Goal: Information Seeking & Learning: Compare options

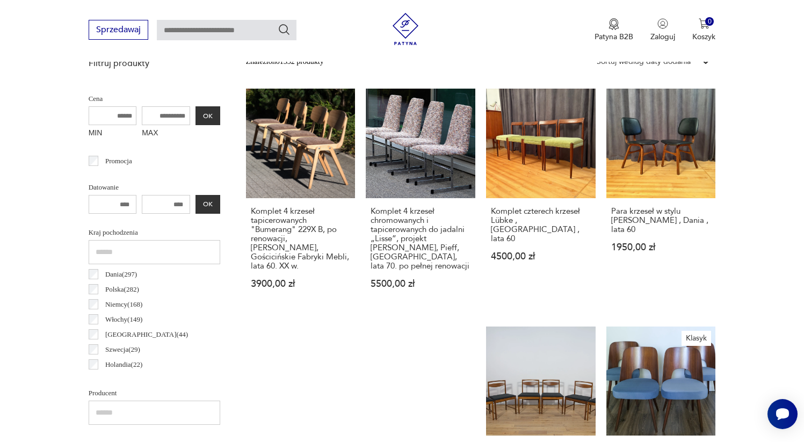
scroll to position [366, 0]
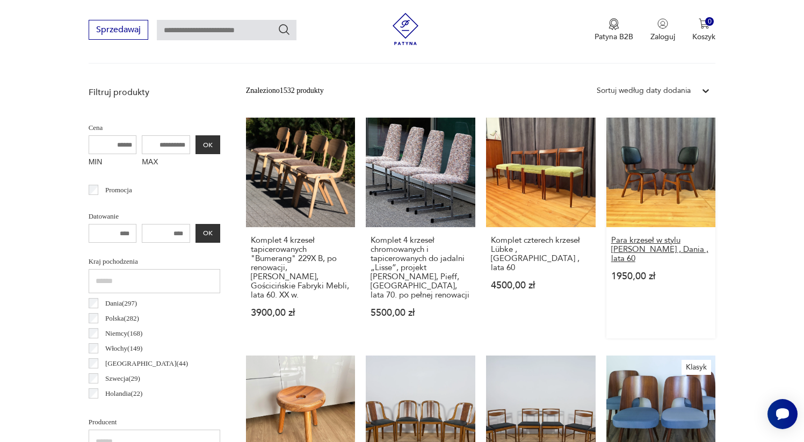
click at [672, 236] on h3 "Para krzeseł w stylu Borge Mogensen , Dania , lata 60" at bounding box center [661, 249] width 100 height 27
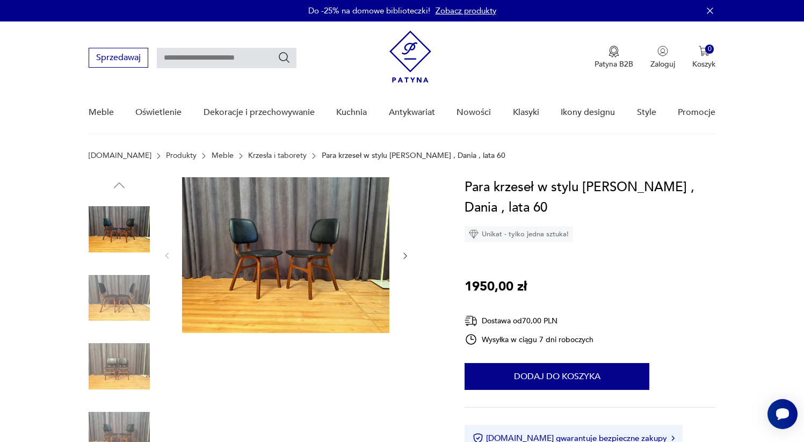
click at [113, 294] on img at bounding box center [119, 297] width 61 height 61
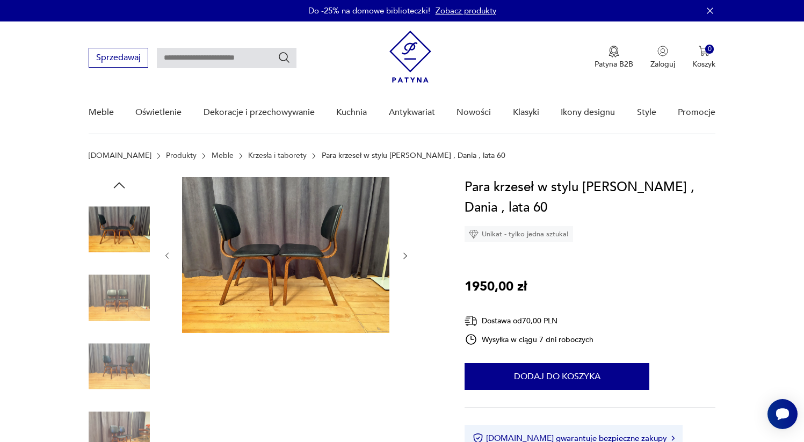
click at [118, 329] on div at bounding box center [119, 298] width 61 height 63
click at [119, 350] on img at bounding box center [119, 365] width 61 height 61
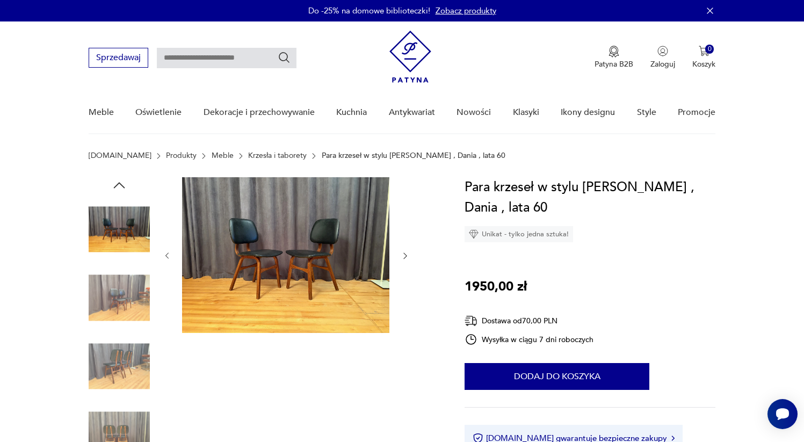
click at [126, 386] on img at bounding box center [119, 365] width 61 height 61
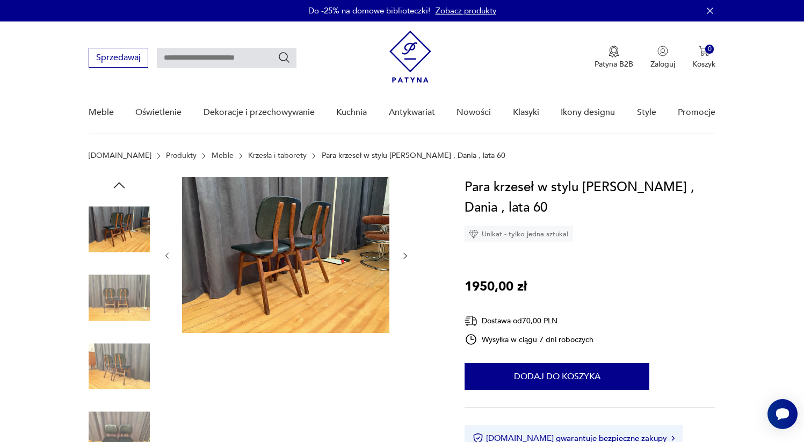
click at [116, 358] on img at bounding box center [119, 365] width 61 height 61
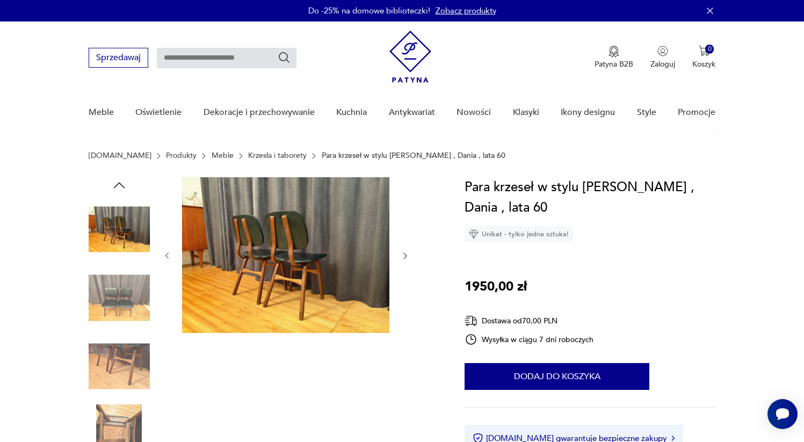
scroll to position [2, 0]
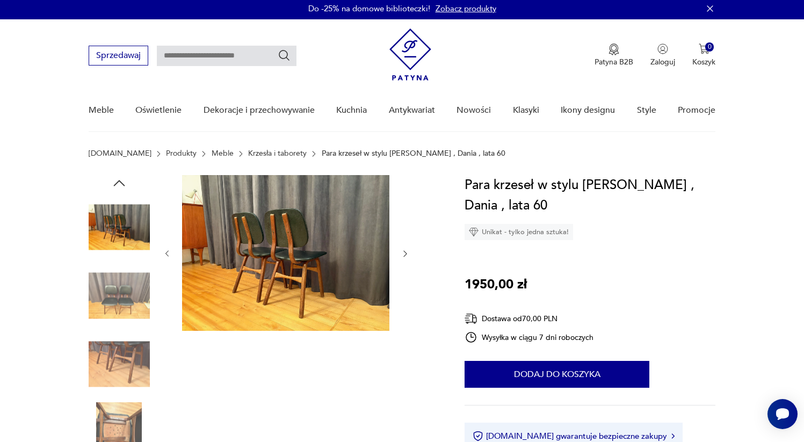
click at [112, 371] on img at bounding box center [119, 363] width 61 height 61
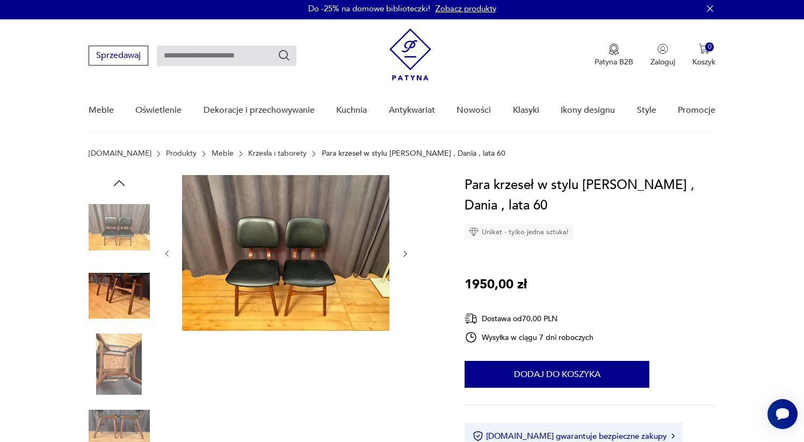
click at [119, 372] on img at bounding box center [119, 363] width 61 height 61
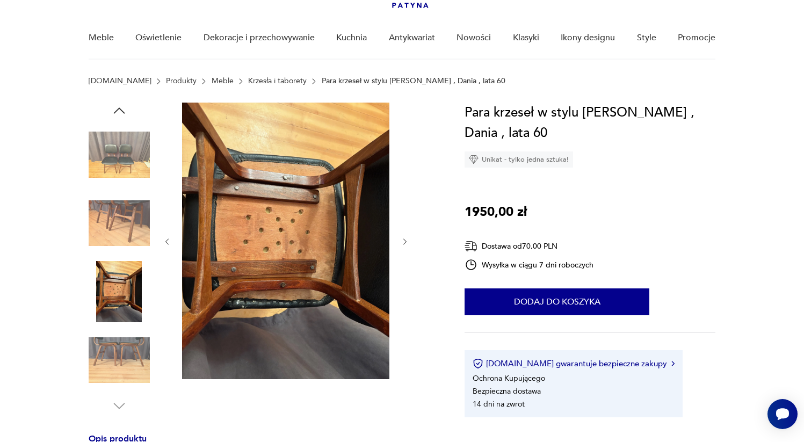
scroll to position [83, 0]
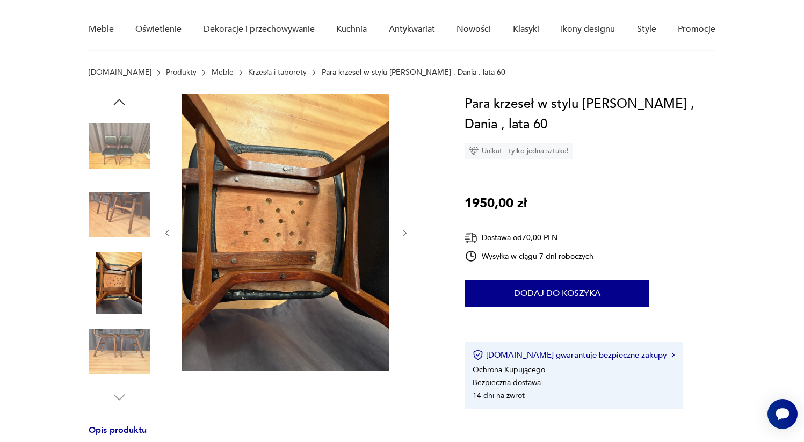
click at [117, 360] on img at bounding box center [119, 351] width 61 height 61
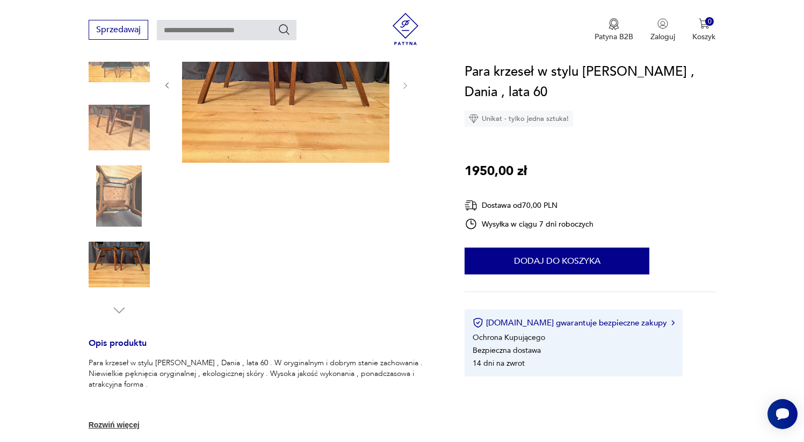
scroll to position [301, 0]
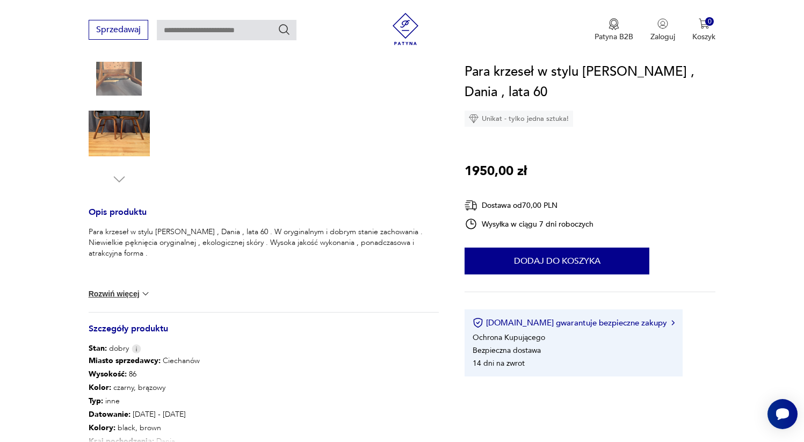
click at [135, 293] on button "Rozwiń więcej" at bounding box center [120, 293] width 62 height 11
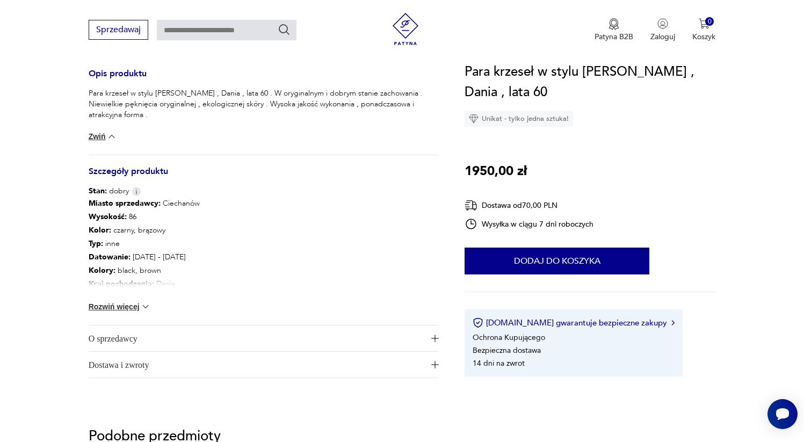
scroll to position [442, 0]
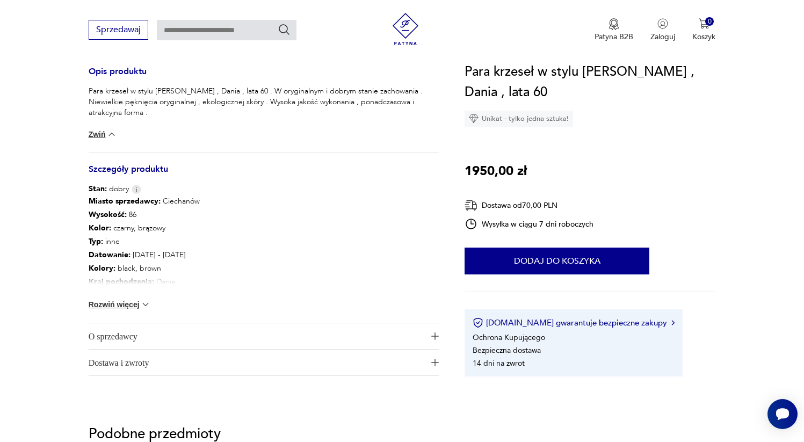
click at [127, 329] on span "O sprzedawcy" at bounding box center [256, 336] width 335 height 26
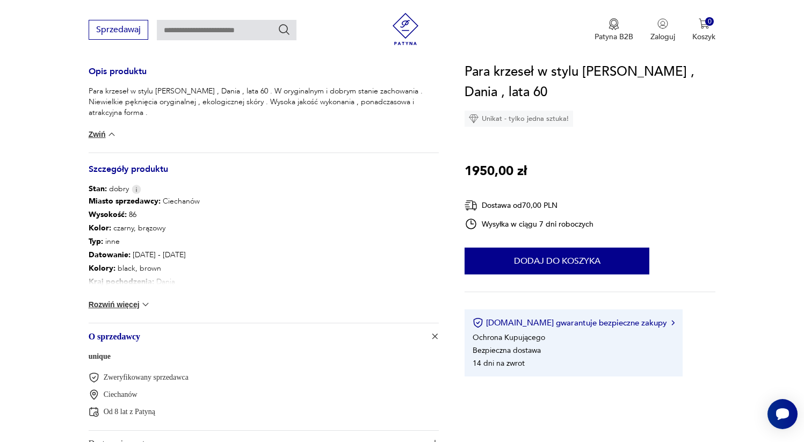
click at [127, 329] on span "O sprzedawcy" at bounding box center [256, 336] width 335 height 26
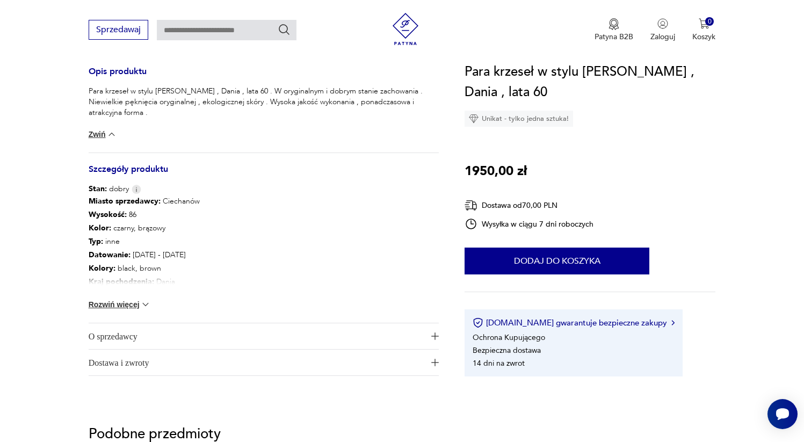
click at [129, 298] on div "Miasto sprzedawcy : Ciechanów Wysokość : 86 Kolor: czarny, brązowy Typ : inne D…" at bounding box center [264, 258] width 351 height 128
click at [129, 303] on button "Rozwiń więcej" at bounding box center [120, 304] width 62 height 11
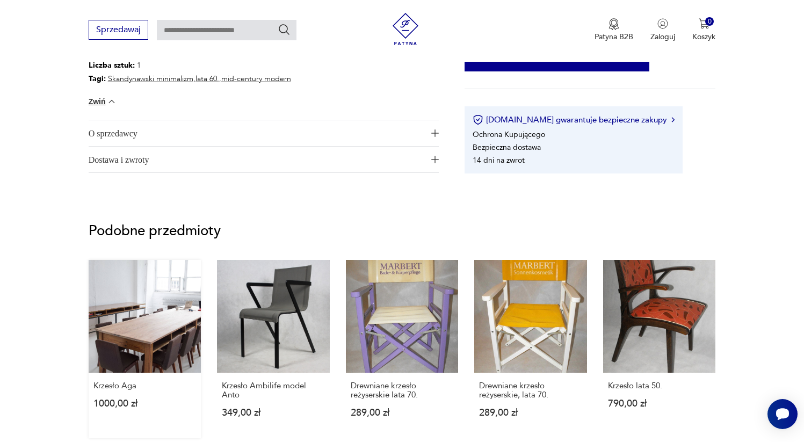
click at [125, 344] on link "Krzesło Aga 1000,00 zł" at bounding box center [145, 349] width 113 height 178
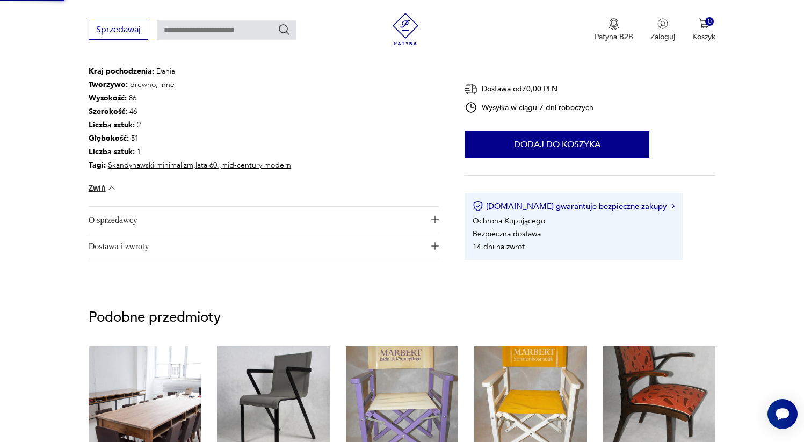
scroll to position [542, 0]
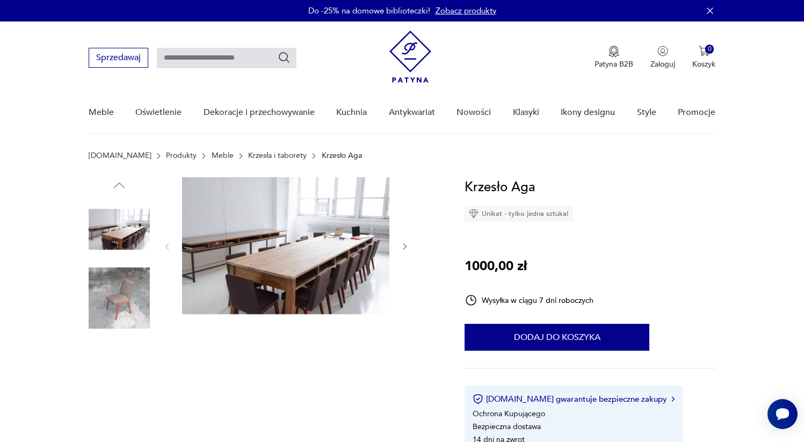
click at [100, 288] on img at bounding box center [119, 297] width 61 height 61
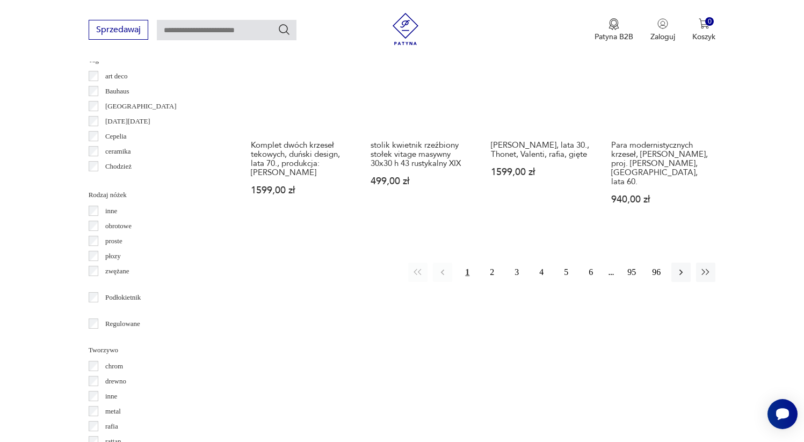
scroll to position [1128, 0]
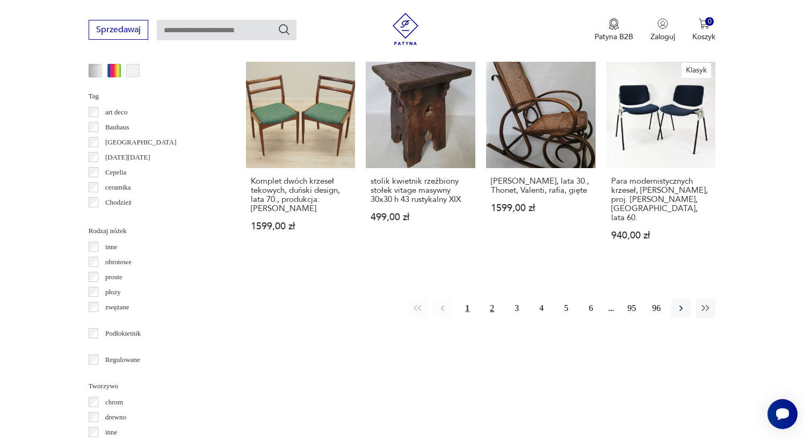
click at [490, 298] on button "2" at bounding box center [491, 307] width 19 height 19
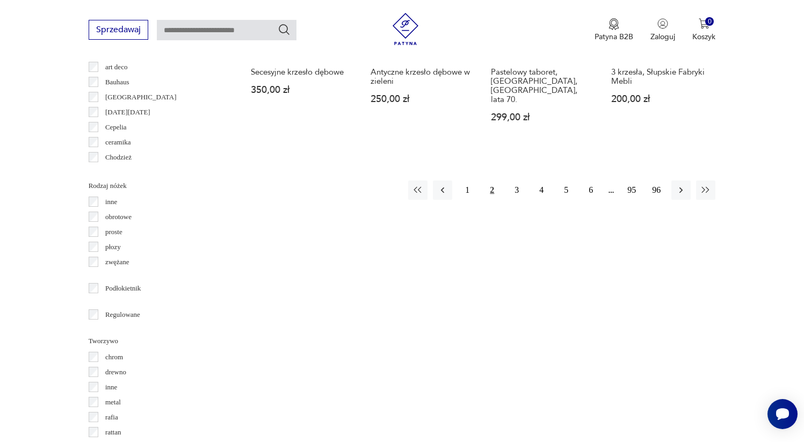
scroll to position [1069, 0]
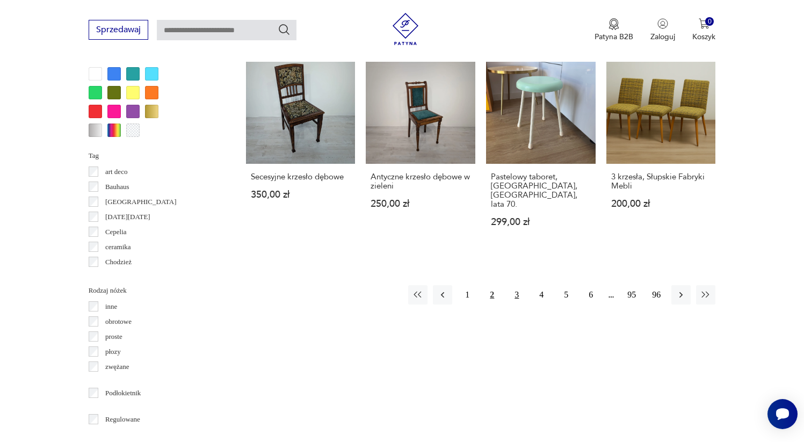
click at [517, 285] on button "3" at bounding box center [516, 294] width 19 height 19
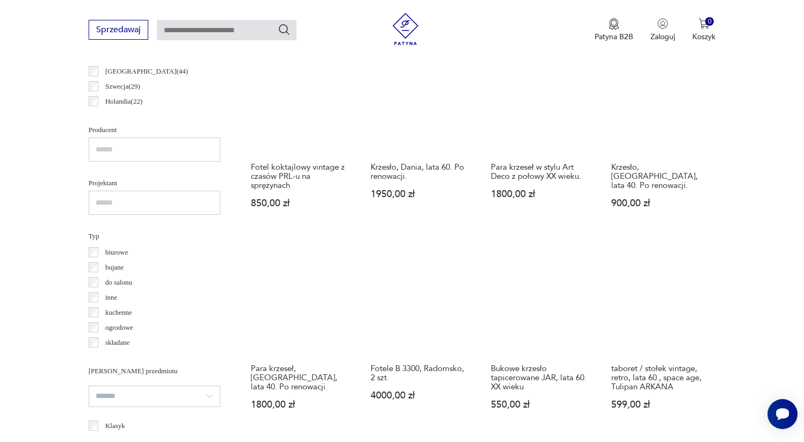
scroll to position [1072, 0]
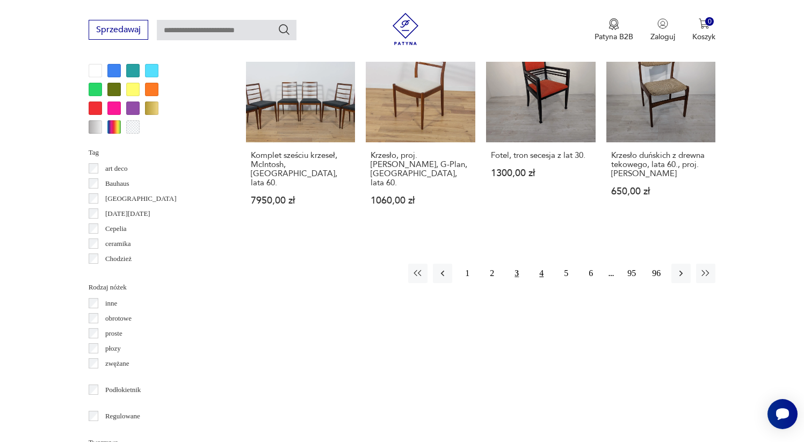
click at [543, 264] on button "4" at bounding box center [540, 273] width 19 height 19
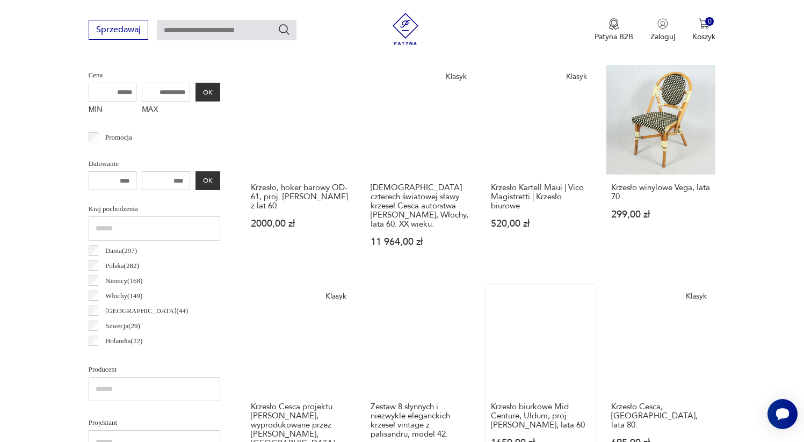
scroll to position [656, 0]
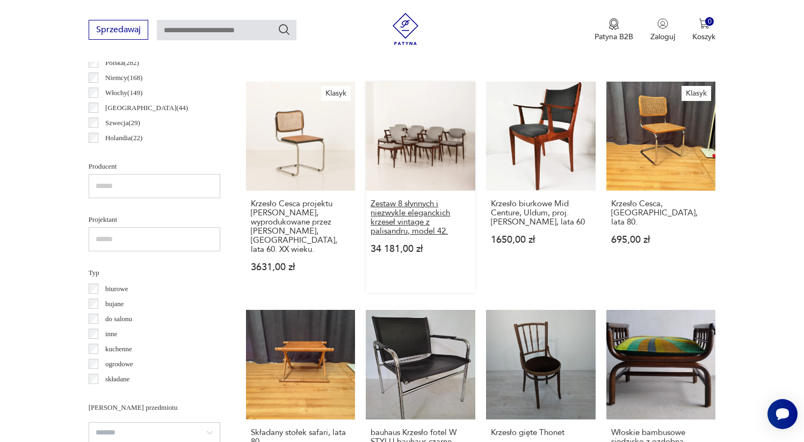
click at [427, 213] on h3 "Zestaw 8 słynnych i niezwykle eleganckich krzeseł vintage z palisandru, model 4…" at bounding box center [420, 217] width 100 height 37
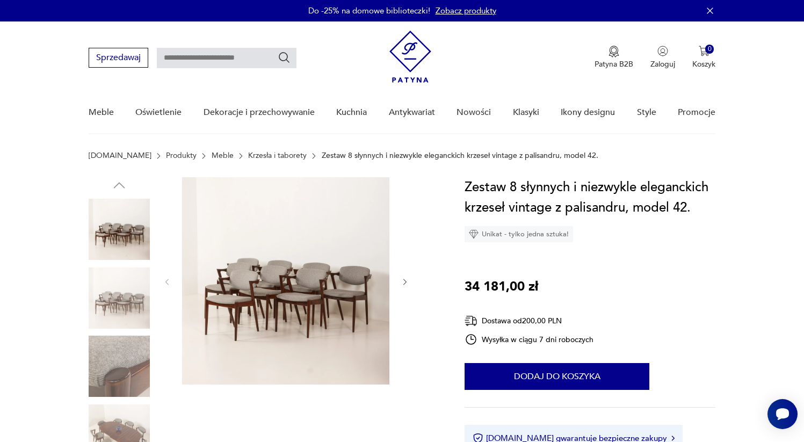
click at [115, 287] on img at bounding box center [119, 297] width 61 height 61
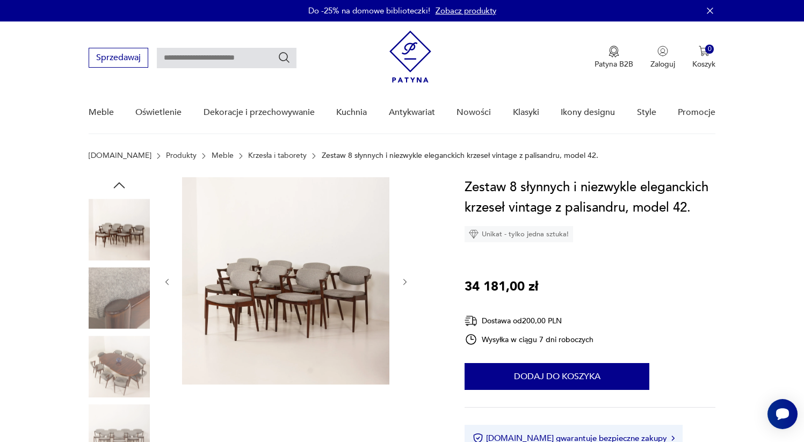
click at [130, 342] on img at bounding box center [119, 365] width 61 height 61
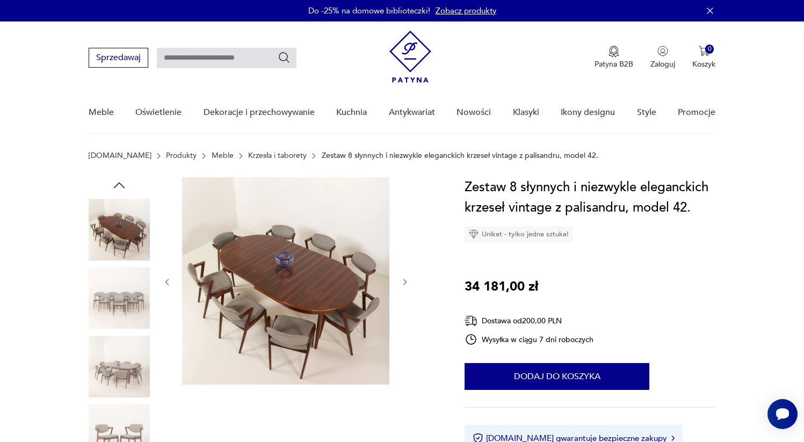
click at [133, 381] on img at bounding box center [119, 365] width 61 height 61
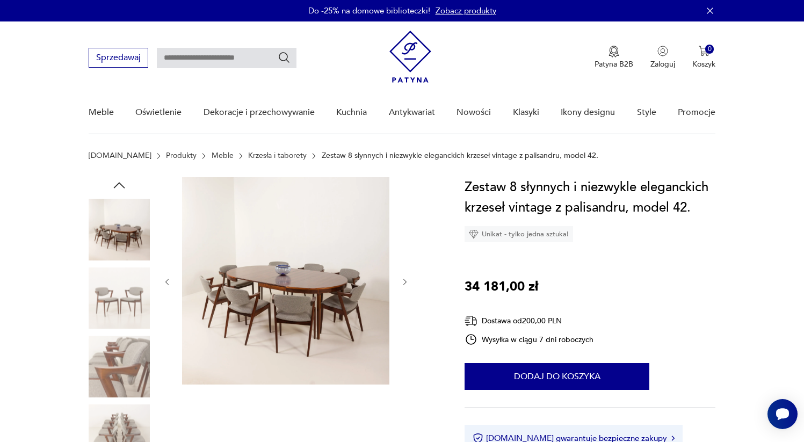
click at [124, 393] on img at bounding box center [119, 365] width 61 height 61
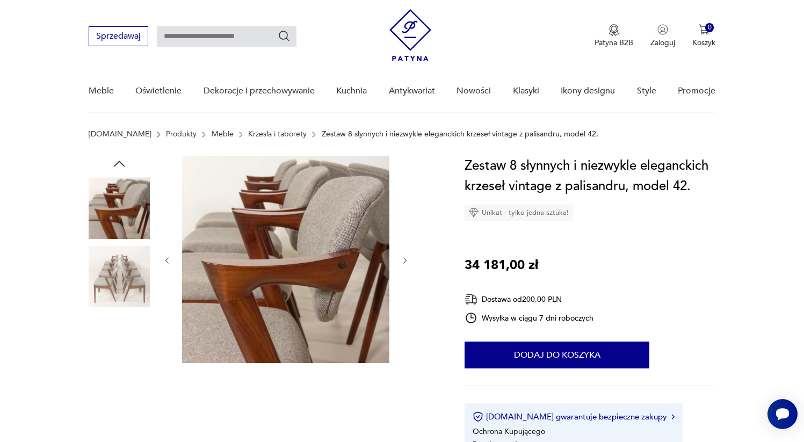
scroll to position [22, 0]
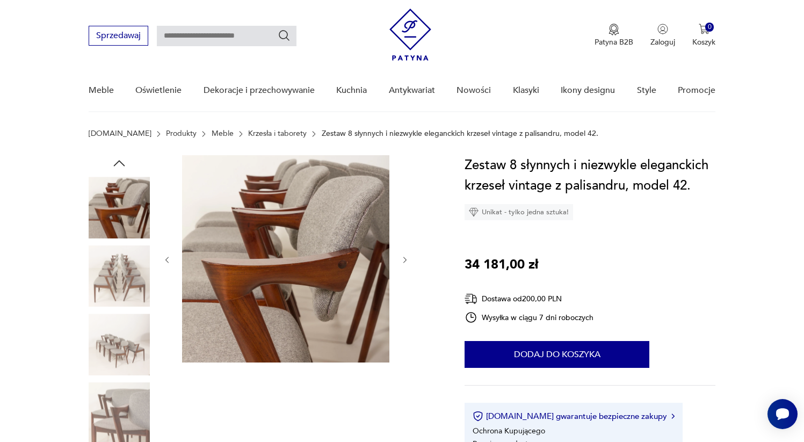
click at [118, 395] on img at bounding box center [119, 412] width 61 height 61
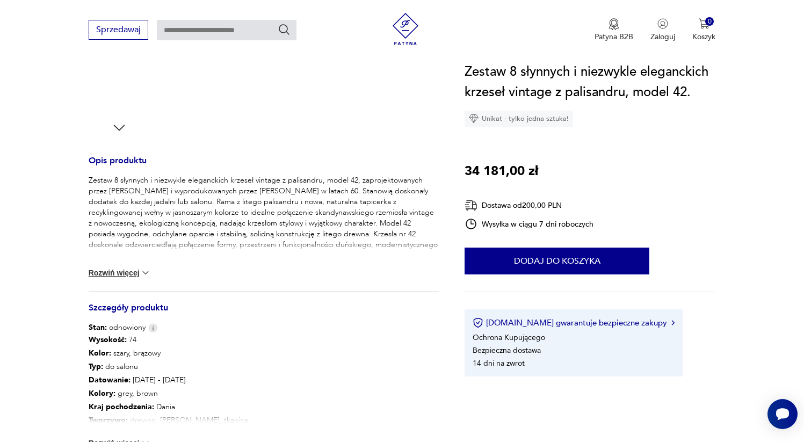
scroll to position [497, 0]
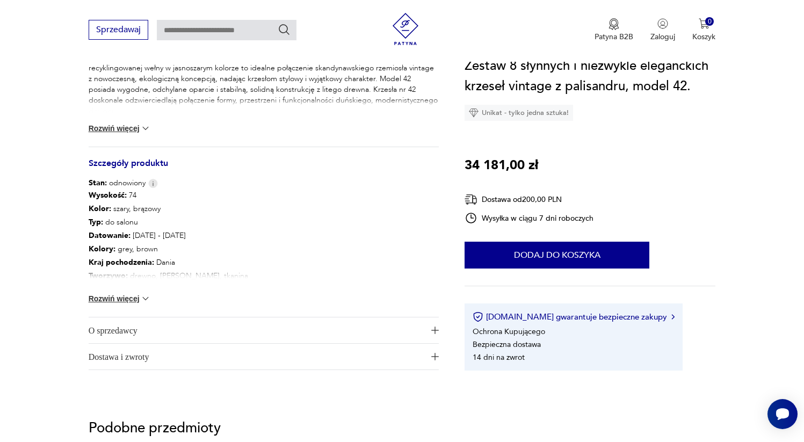
click at [129, 297] on button "Rozwiń więcej" at bounding box center [120, 298] width 62 height 11
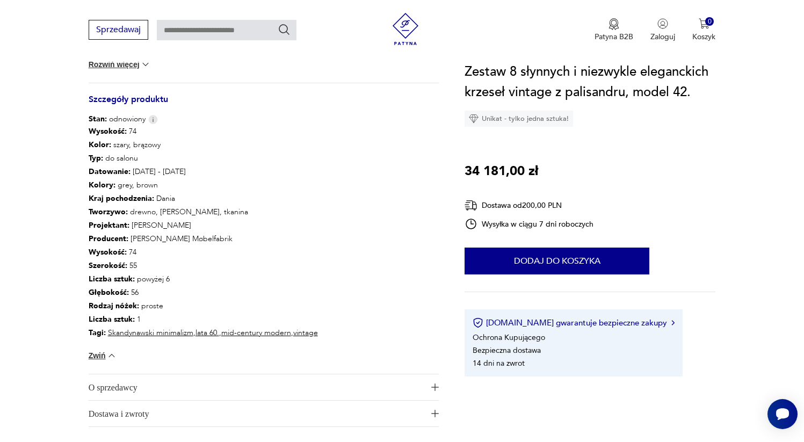
scroll to position [578, 0]
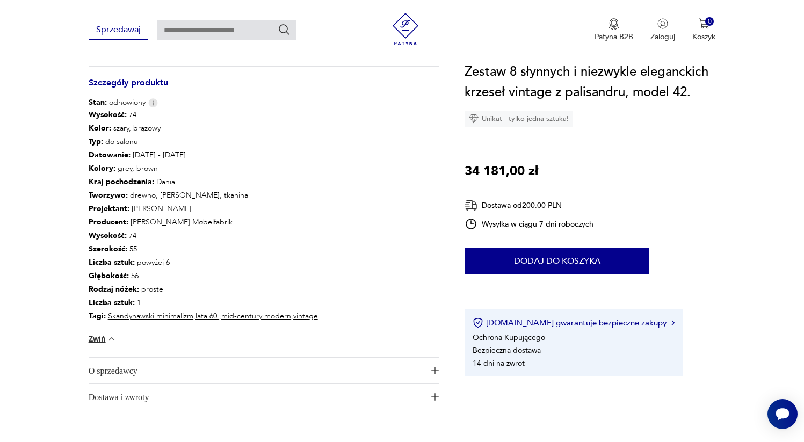
click at [115, 367] on span "O sprzedawcy" at bounding box center [256, 371] width 335 height 26
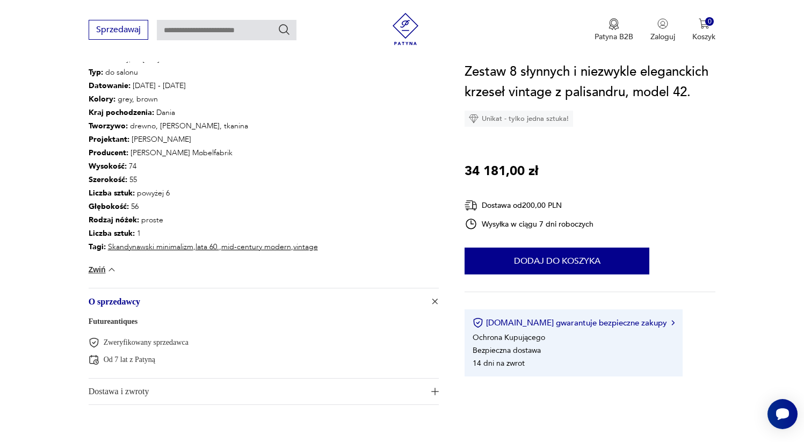
scroll to position [650, 0]
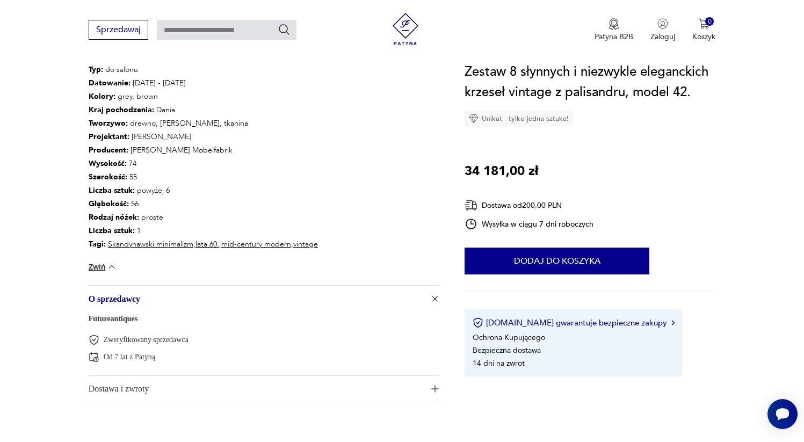
click at [104, 269] on button "Zwiń" at bounding box center [103, 266] width 28 height 11
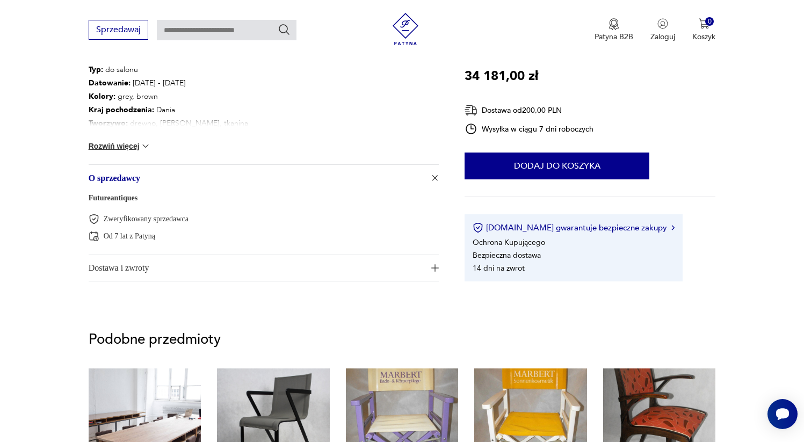
click at [126, 266] on span "Dostawa i zwroty" at bounding box center [256, 268] width 335 height 26
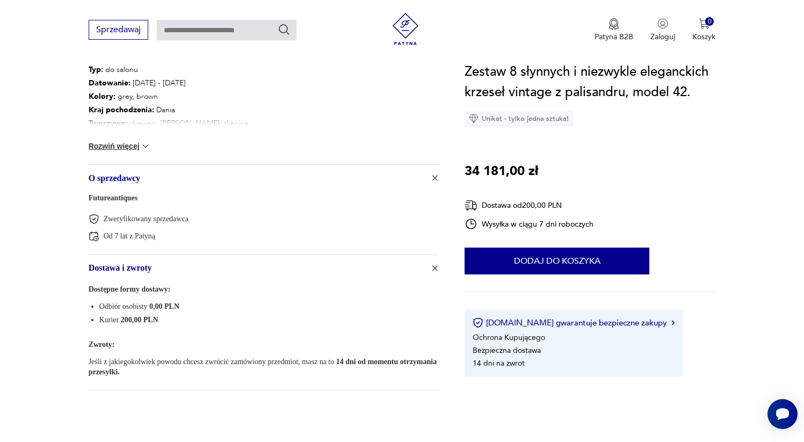
click at [126, 266] on span "Dostawa i zwroty" at bounding box center [256, 268] width 335 height 26
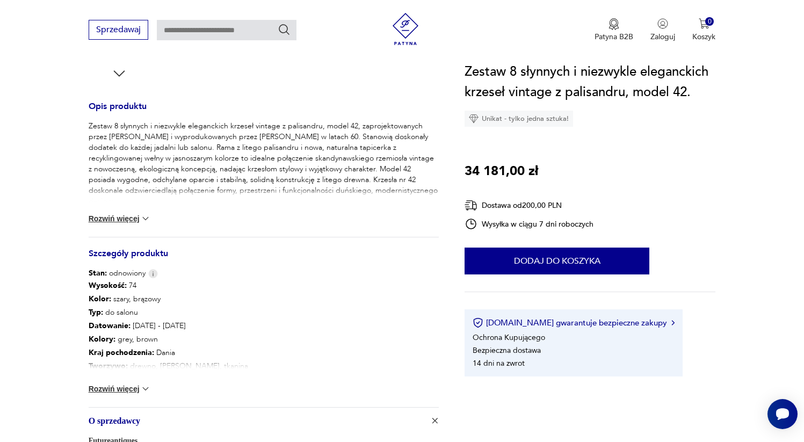
scroll to position [435, 0]
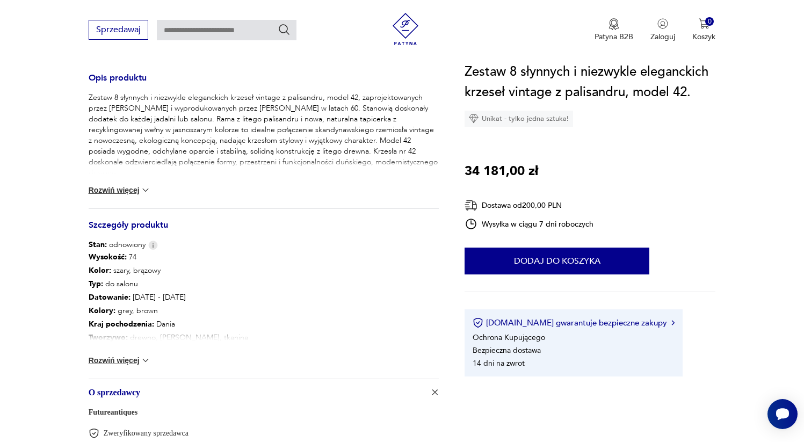
click at [120, 192] on button "Rozwiń więcej" at bounding box center [120, 190] width 62 height 11
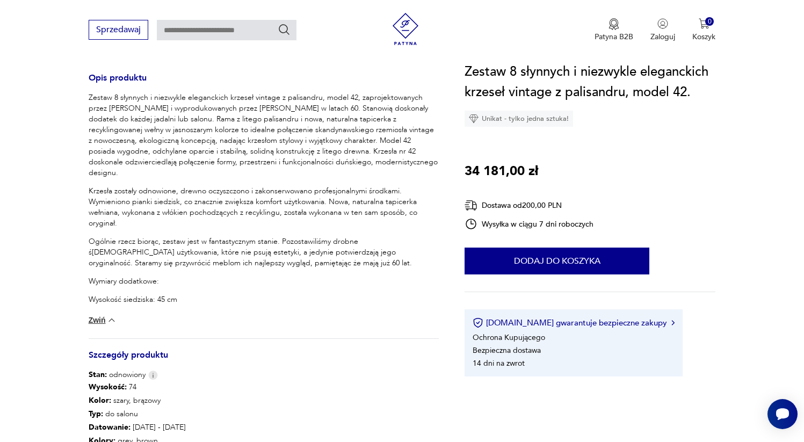
click at [101, 318] on button "Zwiń" at bounding box center [103, 320] width 28 height 11
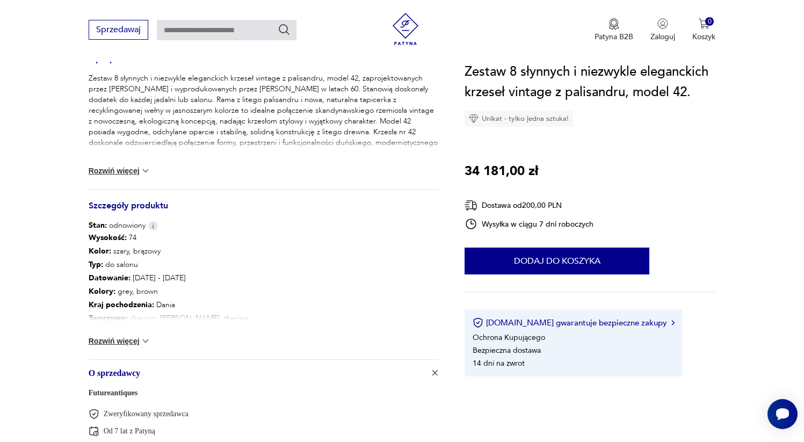
scroll to position [456, 0]
click at [125, 335] on button "Rozwiń więcej" at bounding box center [120, 339] width 62 height 11
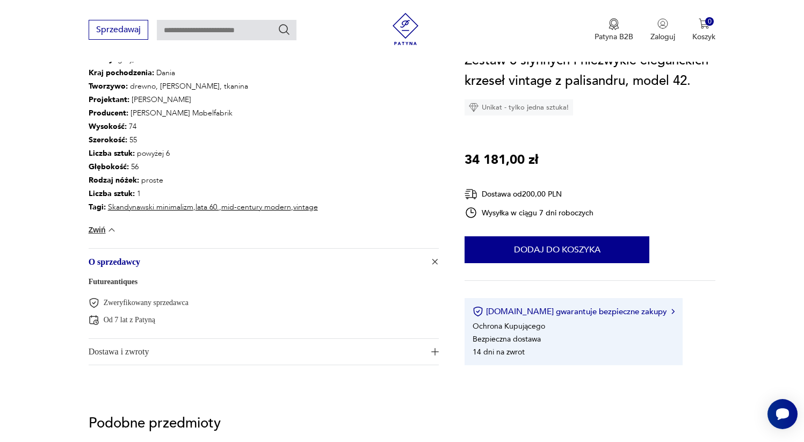
scroll to position [689, 0]
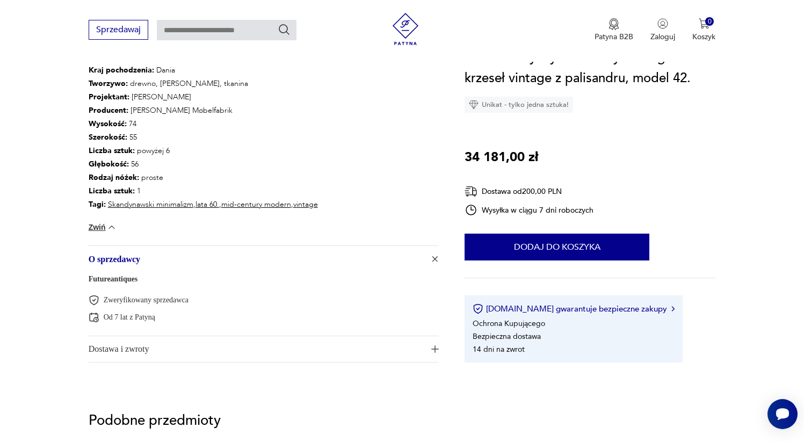
click at [165, 307] on div "Zweryfikowany sprzedawca Od 7 lat z Patyną" at bounding box center [264, 309] width 351 height 28
click at [122, 279] on link "Futureantiques" at bounding box center [113, 279] width 49 height 8
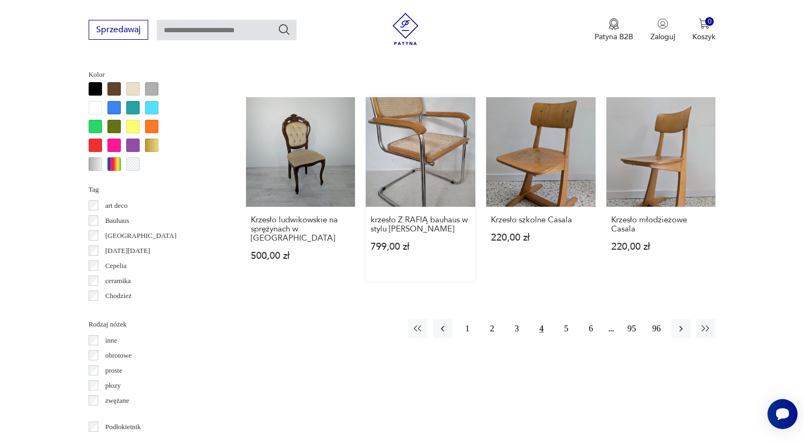
scroll to position [1039, 0]
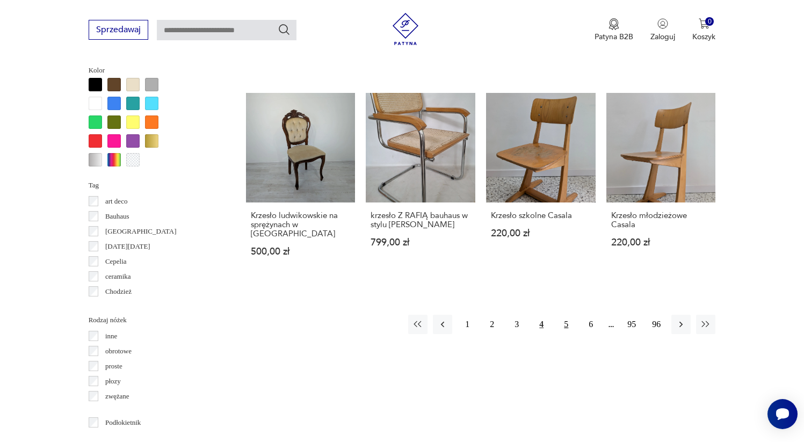
click at [563, 315] on button "5" at bounding box center [565, 324] width 19 height 19
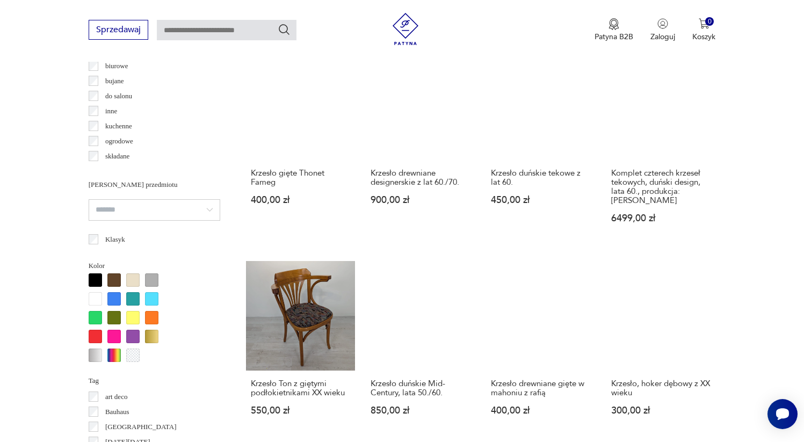
scroll to position [1052, 0]
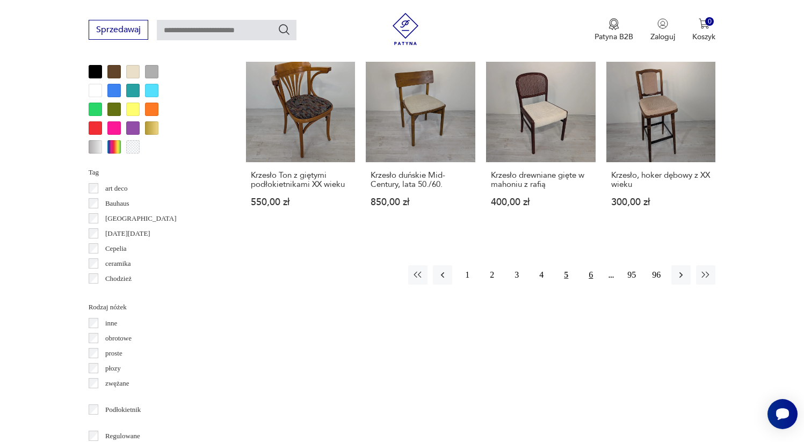
click at [586, 265] on button "6" at bounding box center [590, 274] width 19 height 19
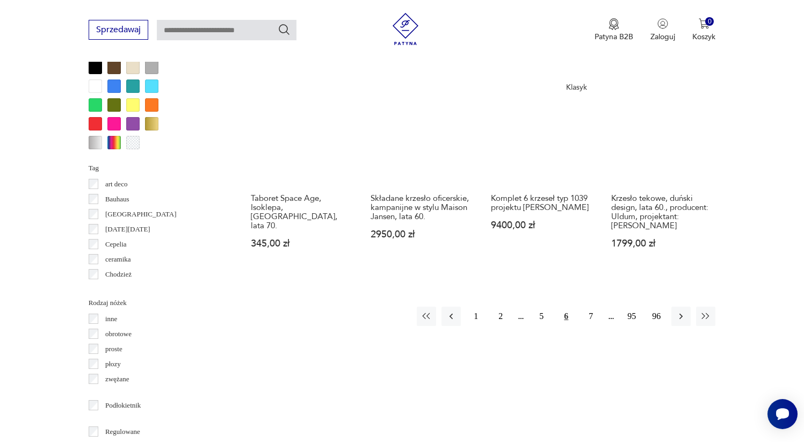
scroll to position [1073, 0]
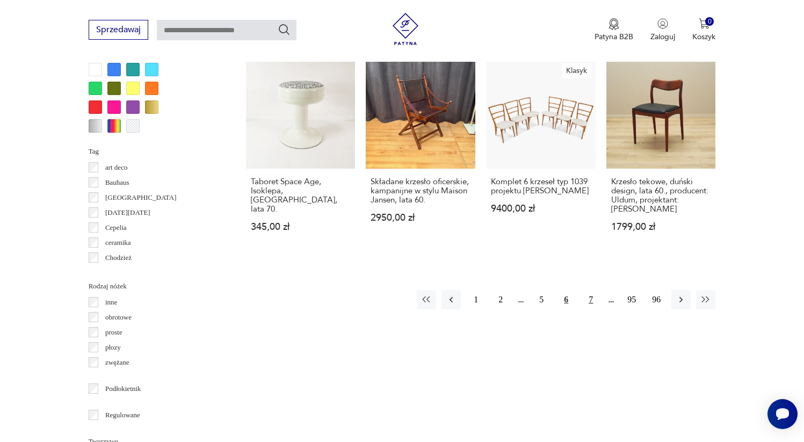
click at [587, 290] on button "7" at bounding box center [590, 299] width 19 height 19
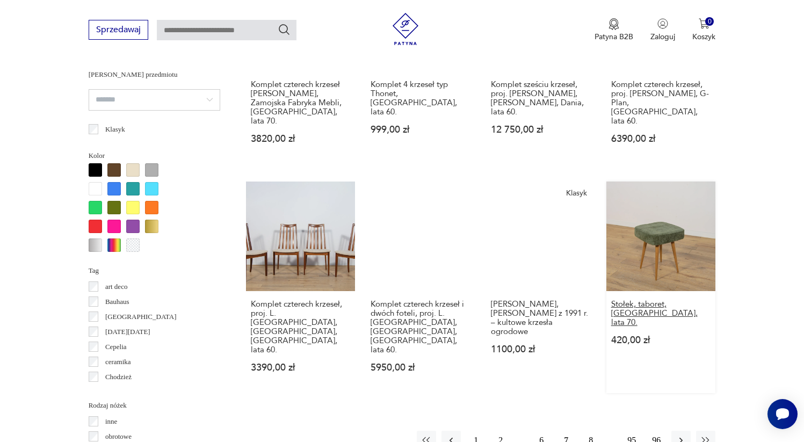
scroll to position [1011, 0]
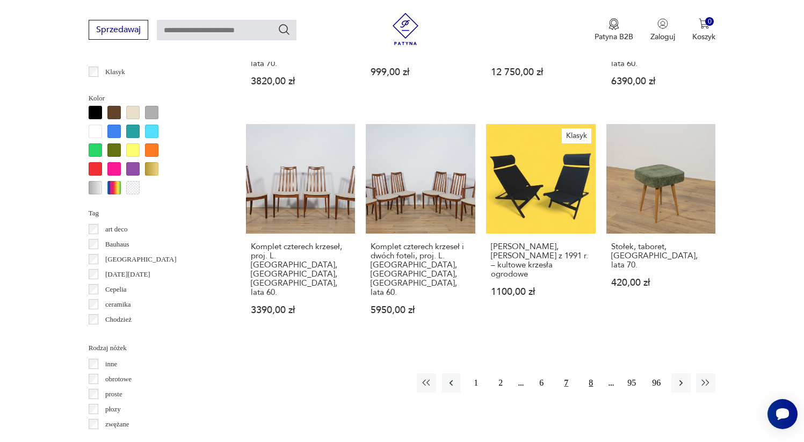
click at [593, 373] on button "8" at bounding box center [590, 382] width 19 height 19
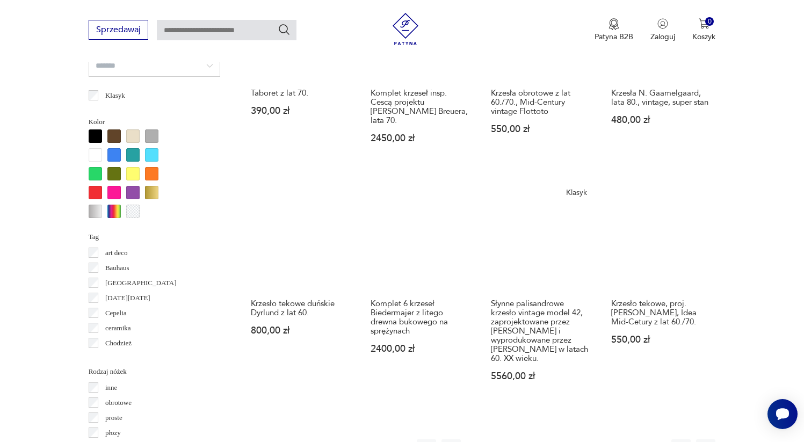
scroll to position [1217, 0]
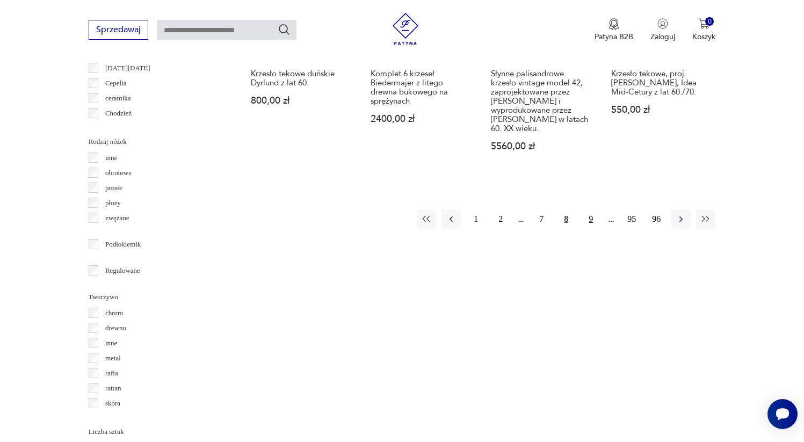
click at [592, 209] on button "9" at bounding box center [590, 218] width 19 height 19
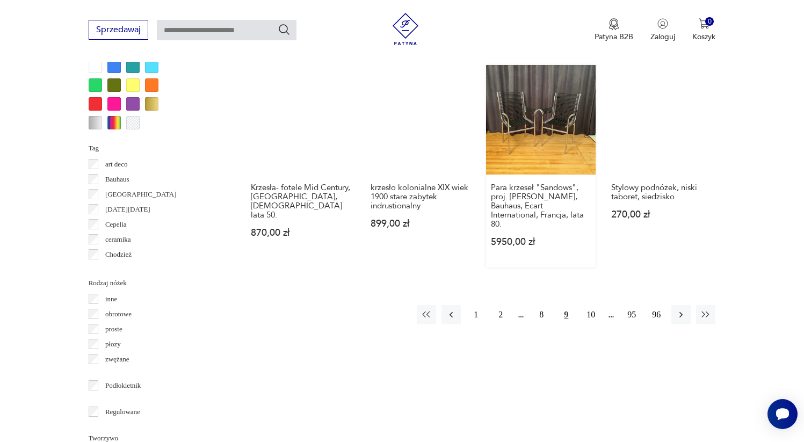
scroll to position [1083, 0]
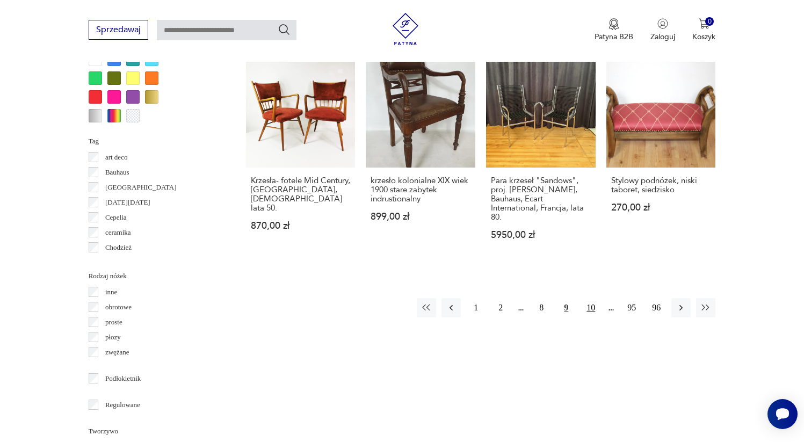
click at [585, 298] on button "10" at bounding box center [590, 307] width 19 height 19
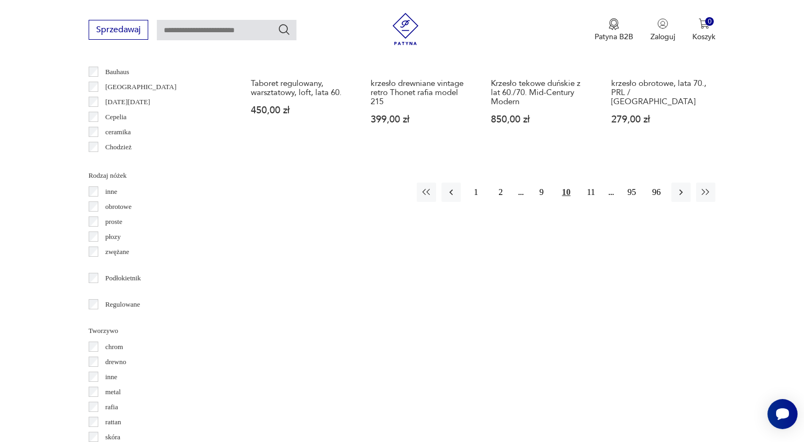
scroll to position [957, 0]
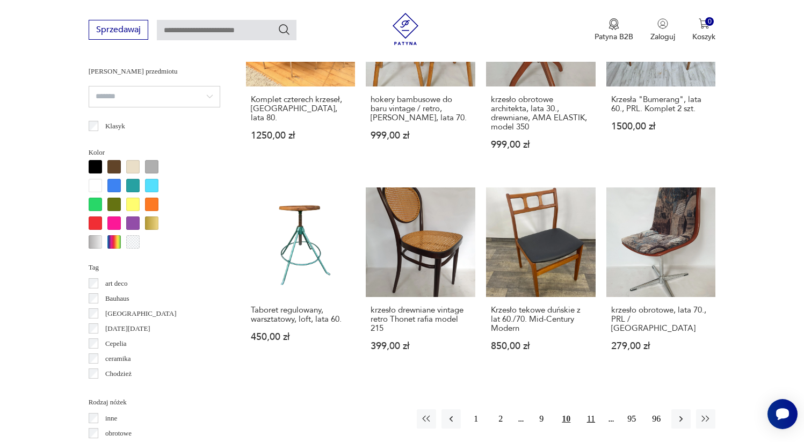
click at [595, 409] on button "11" at bounding box center [590, 418] width 19 height 19
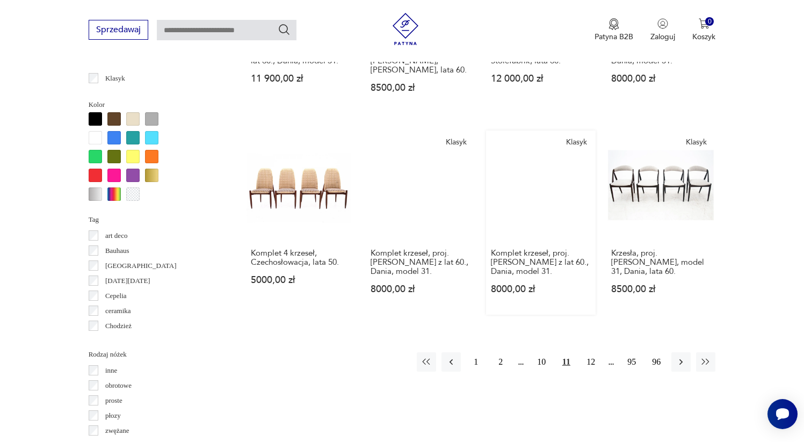
scroll to position [1005, 0]
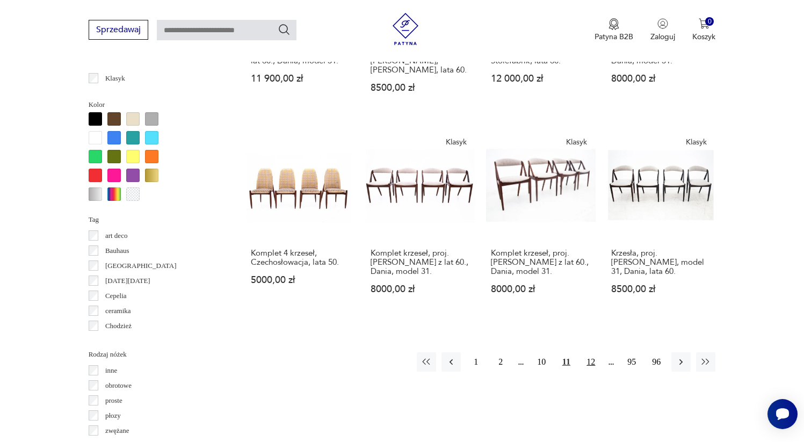
click at [586, 354] on button "12" at bounding box center [590, 361] width 19 height 19
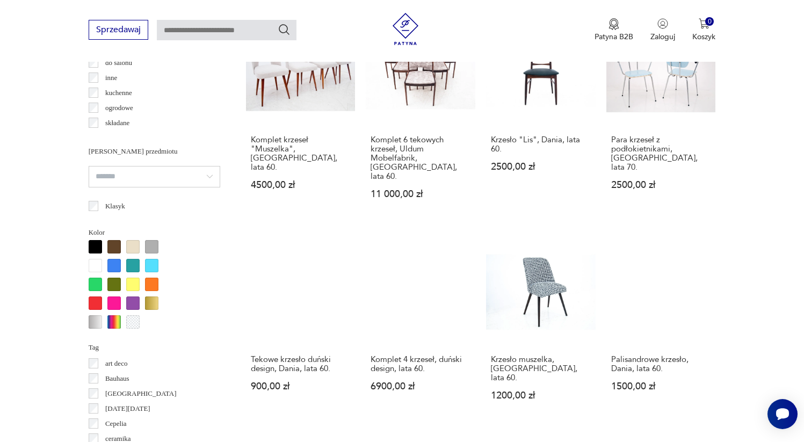
scroll to position [1015, 0]
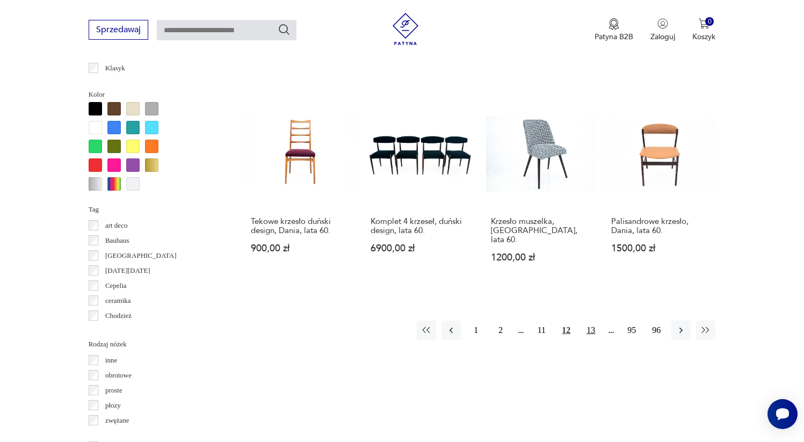
click at [592, 320] on button "13" at bounding box center [590, 329] width 19 height 19
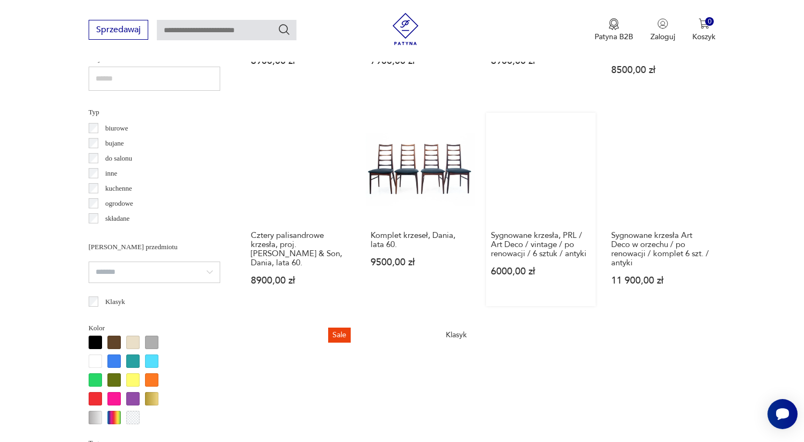
scroll to position [986, 0]
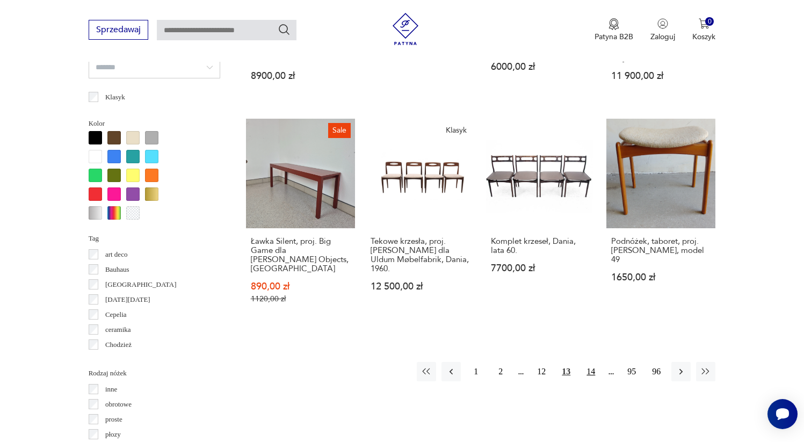
click at [585, 362] on button "14" at bounding box center [590, 371] width 19 height 19
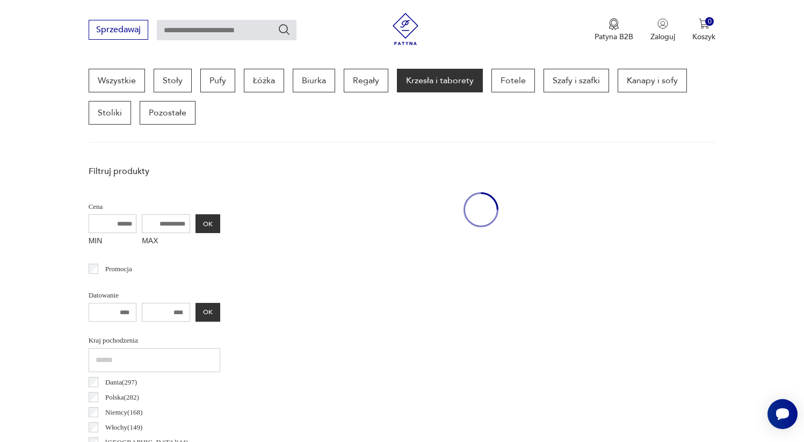
scroll to position [285, 0]
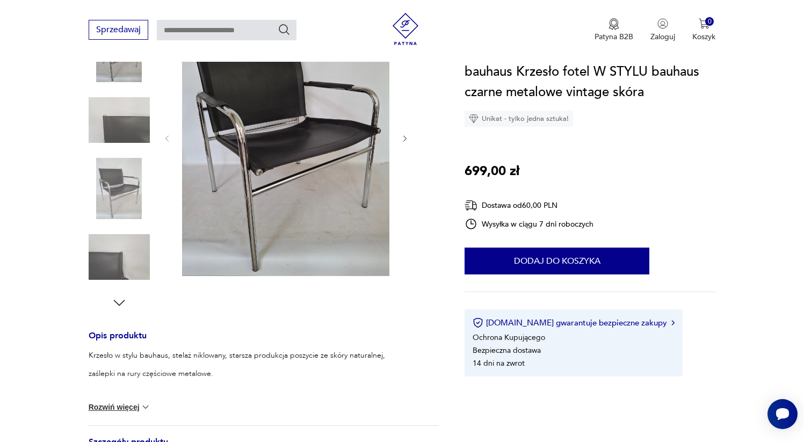
scroll to position [447, 0]
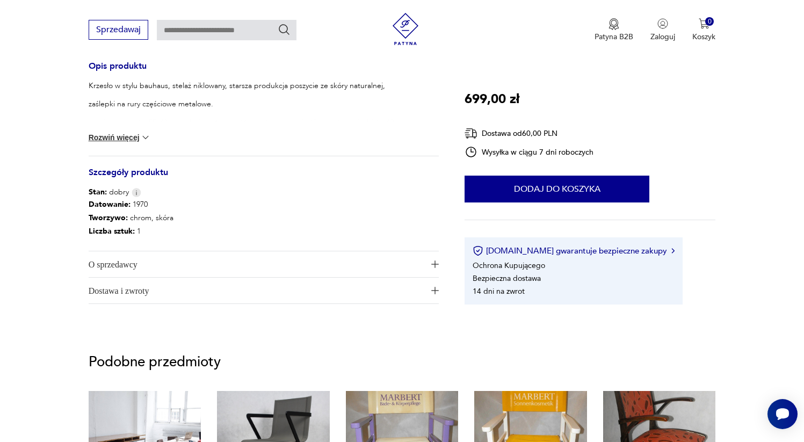
click at [130, 261] on span "O sprzedawcy" at bounding box center [256, 264] width 335 height 26
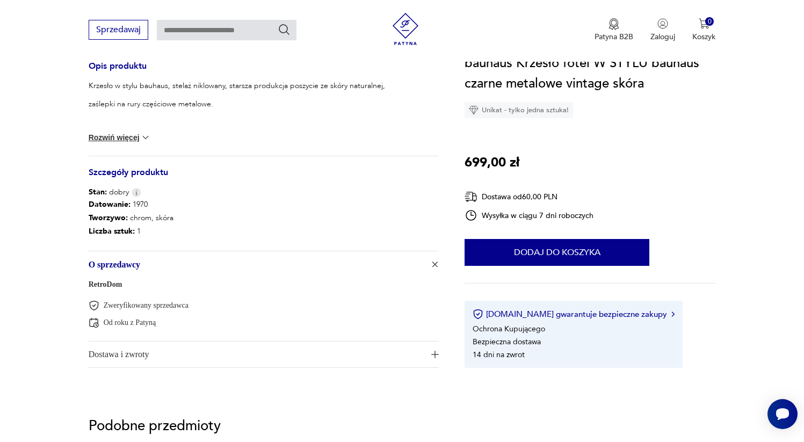
click at [110, 287] on link "RetroDom" at bounding box center [106, 284] width 34 height 8
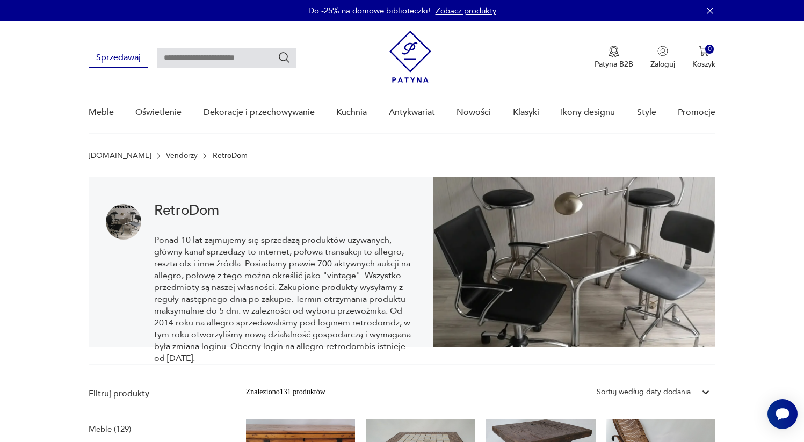
click at [187, 215] on h1 "RetroDom" at bounding box center [285, 210] width 262 height 13
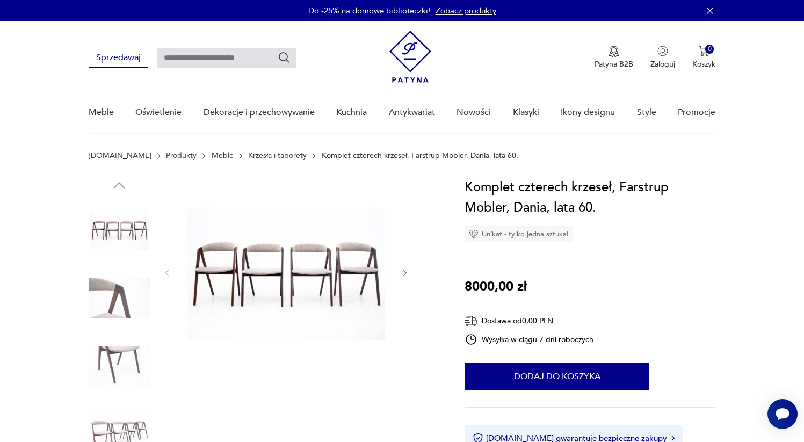
click at [107, 306] on img at bounding box center [119, 297] width 61 height 61
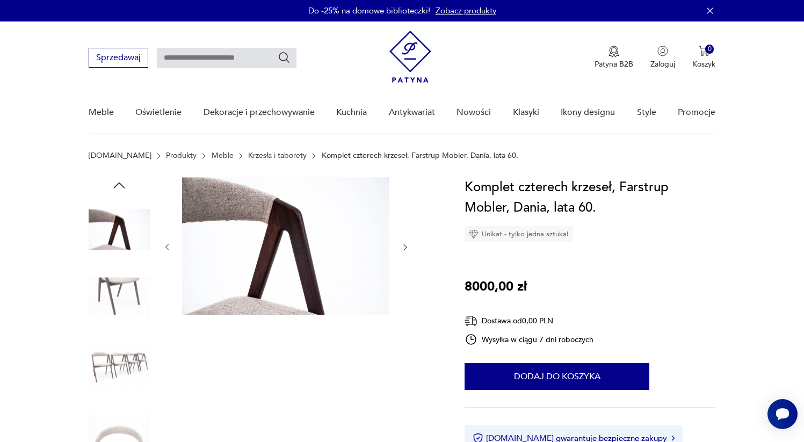
click at [117, 327] on img at bounding box center [119, 297] width 61 height 61
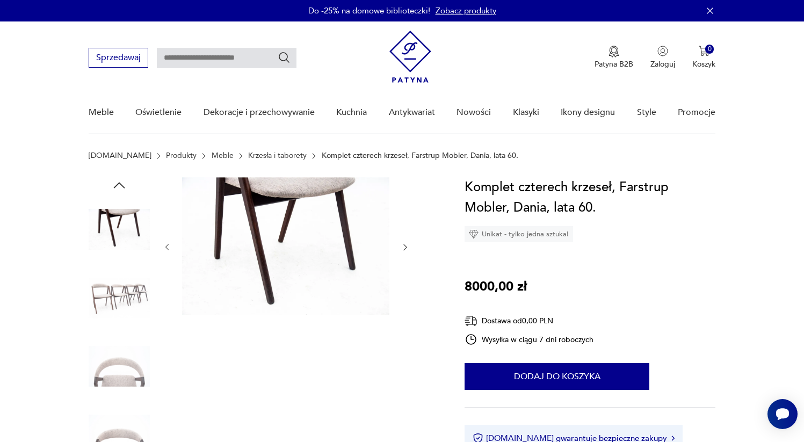
click at [121, 348] on img at bounding box center [119, 365] width 61 height 61
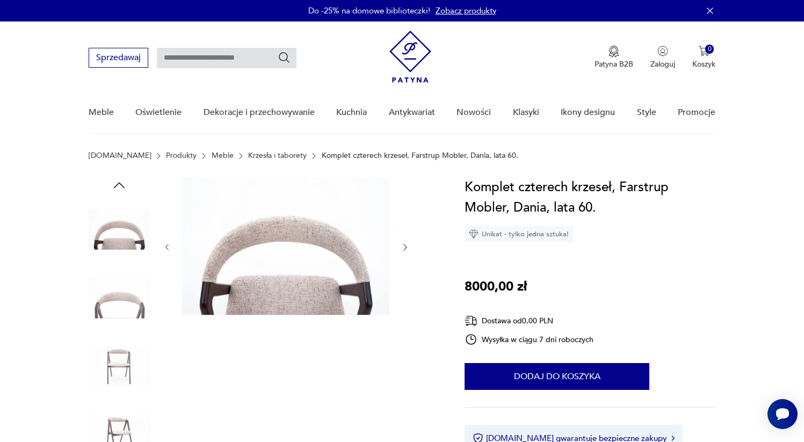
click at [128, 373] on img at bounding box center [119, 365] width 61 height 61
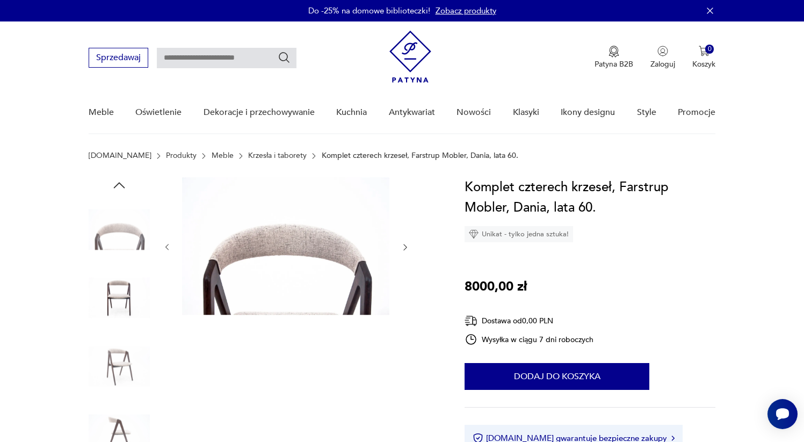
click at [126, 376] on img at bounding box center [119, 365] width 61 height 61
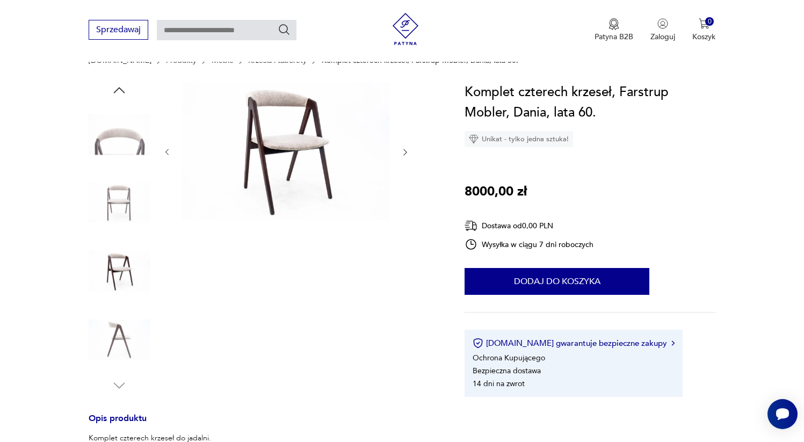
click at [122, 359] on img at bounding box center [119, 339] width 61 height 61
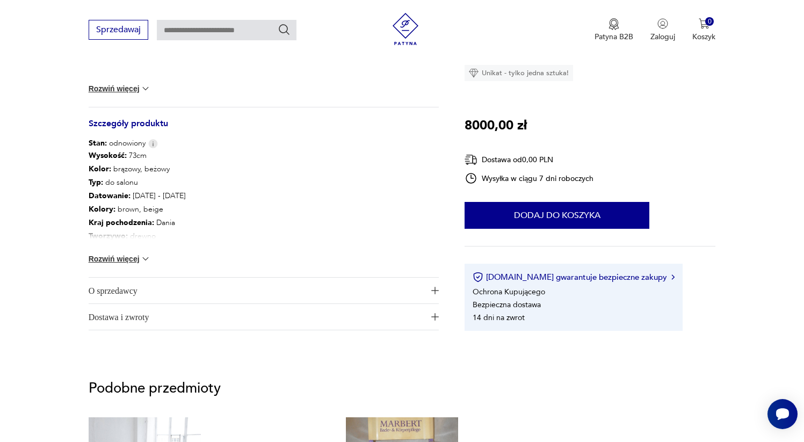
scroll to position [544, 0]
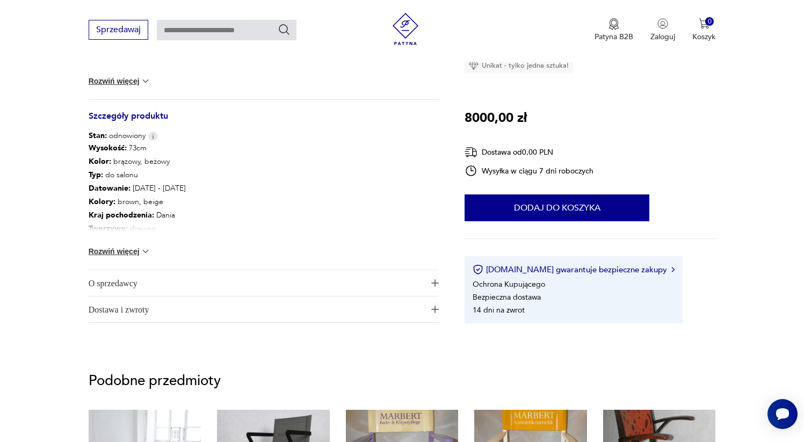
click at [122, 254] on button "Rozwiń więcej" at bounding box center [120, 251] width 62 height 11
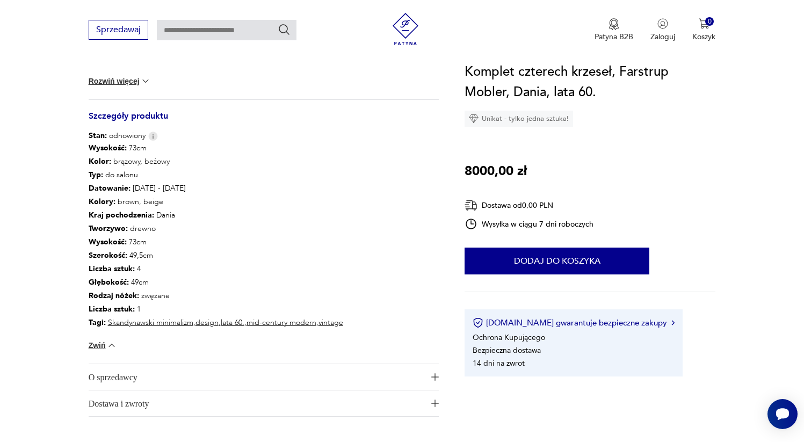
click at [127, 367] on span "O sprzedawcy" at bounding box center [256, 377] width 335 height 26
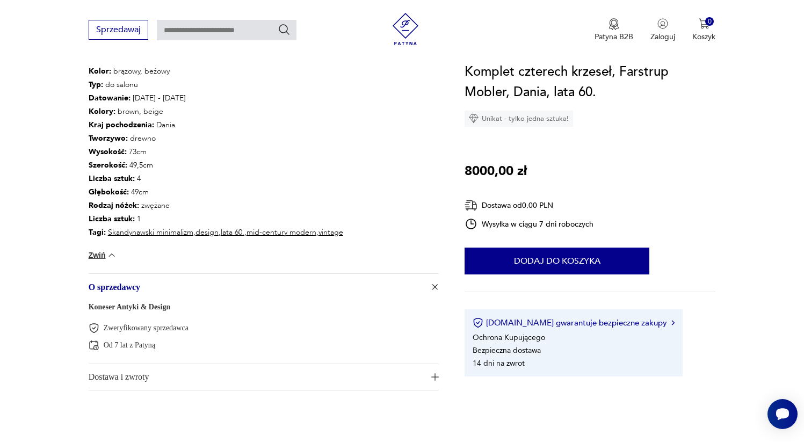
scroll to position [634, 0]
click at [136, 308] on link "Koneser Antyki & Design" at bounding box center [130, 307] width 82 height 8
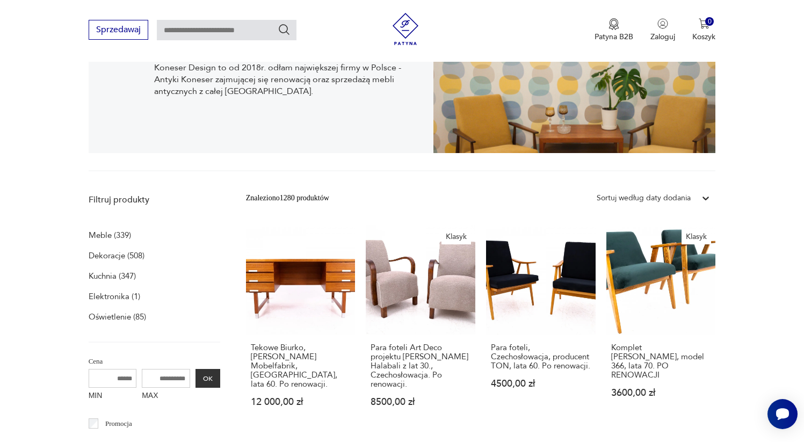
scroll to position [62, 0]
